Goal: Transaction & Acquisition: Obtain resource

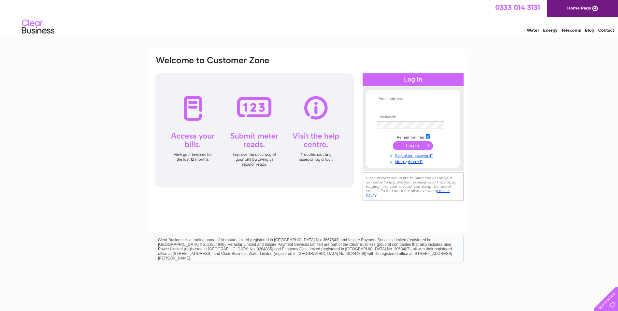
type input "admin@iconsignsdundee.co.uk"
click at [414, 141] on td at bounding box center [413, 145] width 76 height 12
click at [413, 144] on input "submit" at bounding box center [413, 145] width 40 height 9
click at [412, 147] on input "submit" at bounding box center [413, 145] width 40 height 9
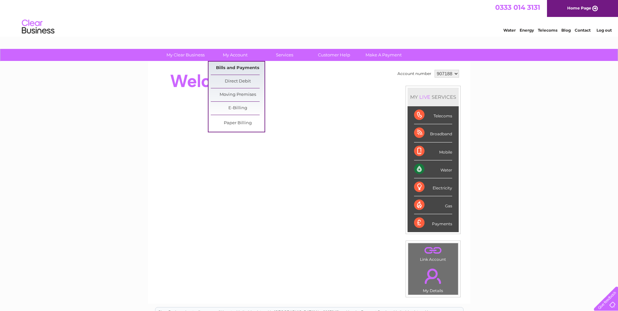
click at [244, 65] on link "Bills and Payments" at bounding box center [238, 68] width 54 height 13
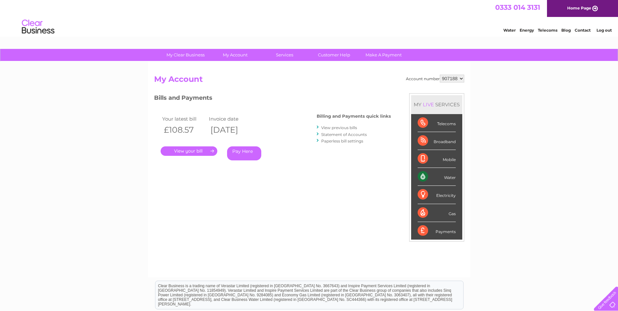
click at [211, 148] on link "." at bounding box center [189, 150] width 57 height 9
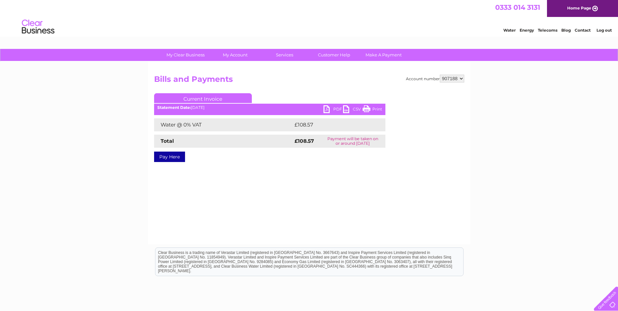
click at [324, 110] on link "PDF" at bounding box center [334, 109] width 20 height 9
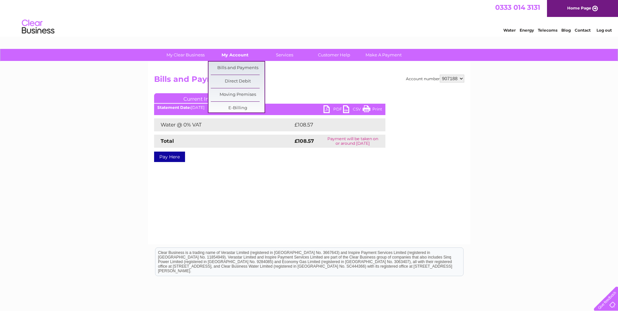
click at [237, 54] on link "My Account" at bounding box center [235, 55] width 54 height 12
click at [238, 65] on link "Bills and Payments" at bounding box center [238, 68] width 54 height 13
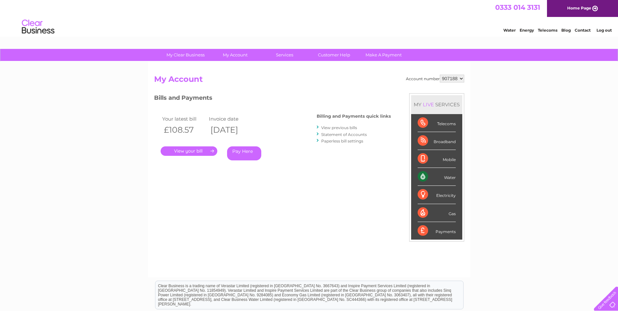
click at [328, 130] on link "View previous bills" at bounding box center [339, 127] width 36 height 5
click at [328, 128] on link "View previous bills" at bounding box center [339, 127] width 36 height 5
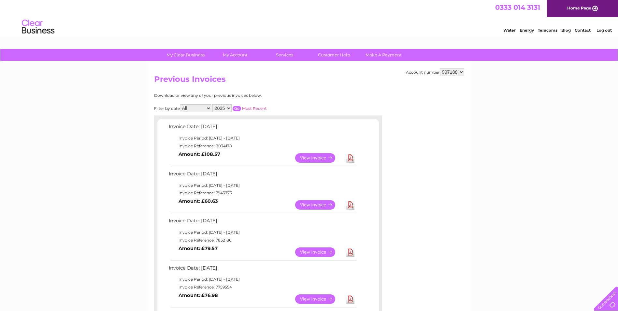
click at [315, 207] on link "View" at bounding box center [319, 204] width 48 height 9
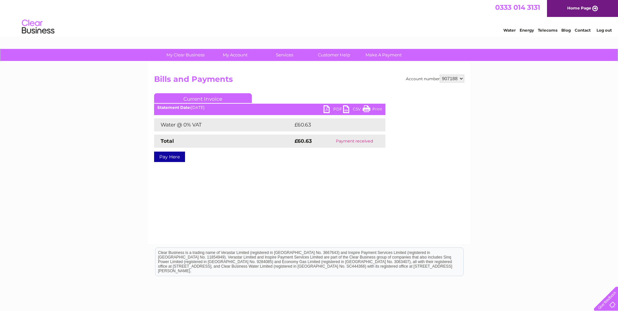
click at [328, 111] on link "PDF" at bounding box center [334, 109] width 20 height 9
click at [328, 108] on link "PDF" at bounding box center [334, 109] width 20 height 9
